Goal: Register for event/course

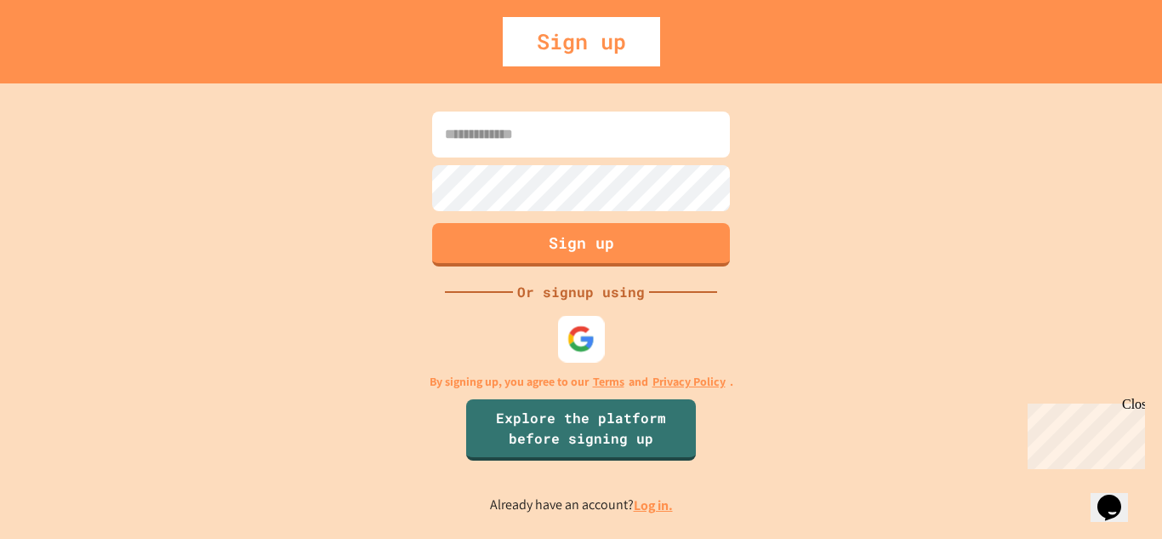
click at [591, 355] on div at bounding box center [581, 338] width 47 height 47
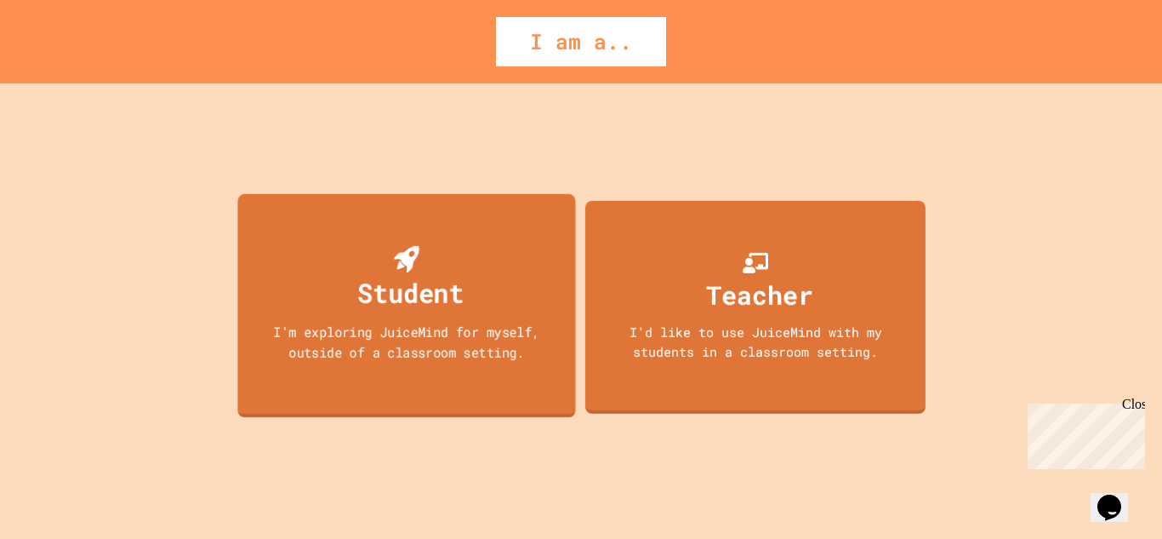
click at [499, 359] on div "I'm exploring JuiceMind for myself, outside of a classroom setting." at bounding box center [406, 341] width 304 height 40
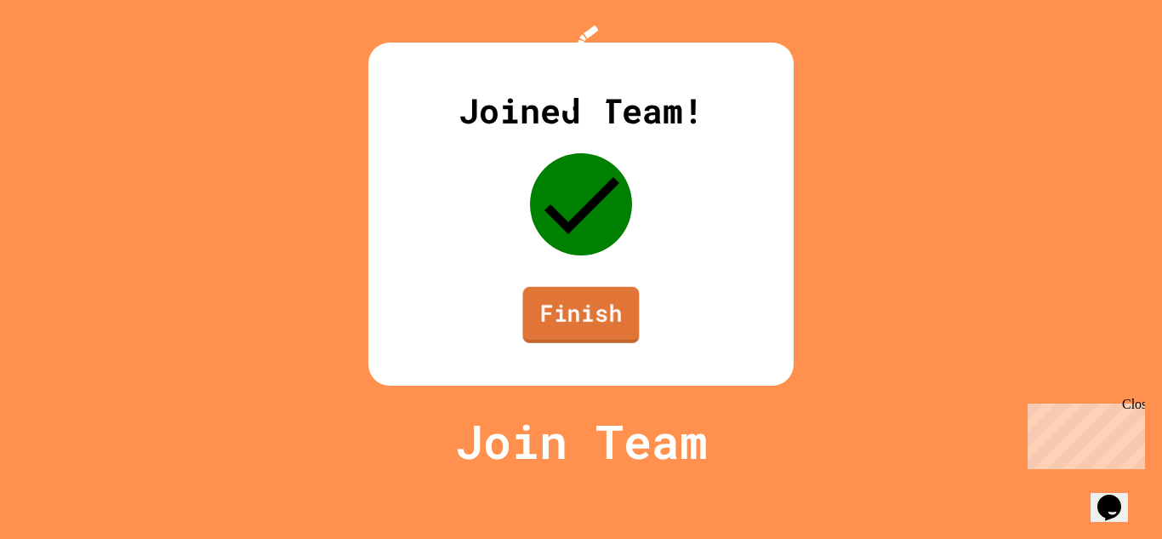
click at [556, 343] on link "Finish" at bounding box center [580, 315] width 117 height 56
